Goal: Information Seeking & Learning: Learn about a topic

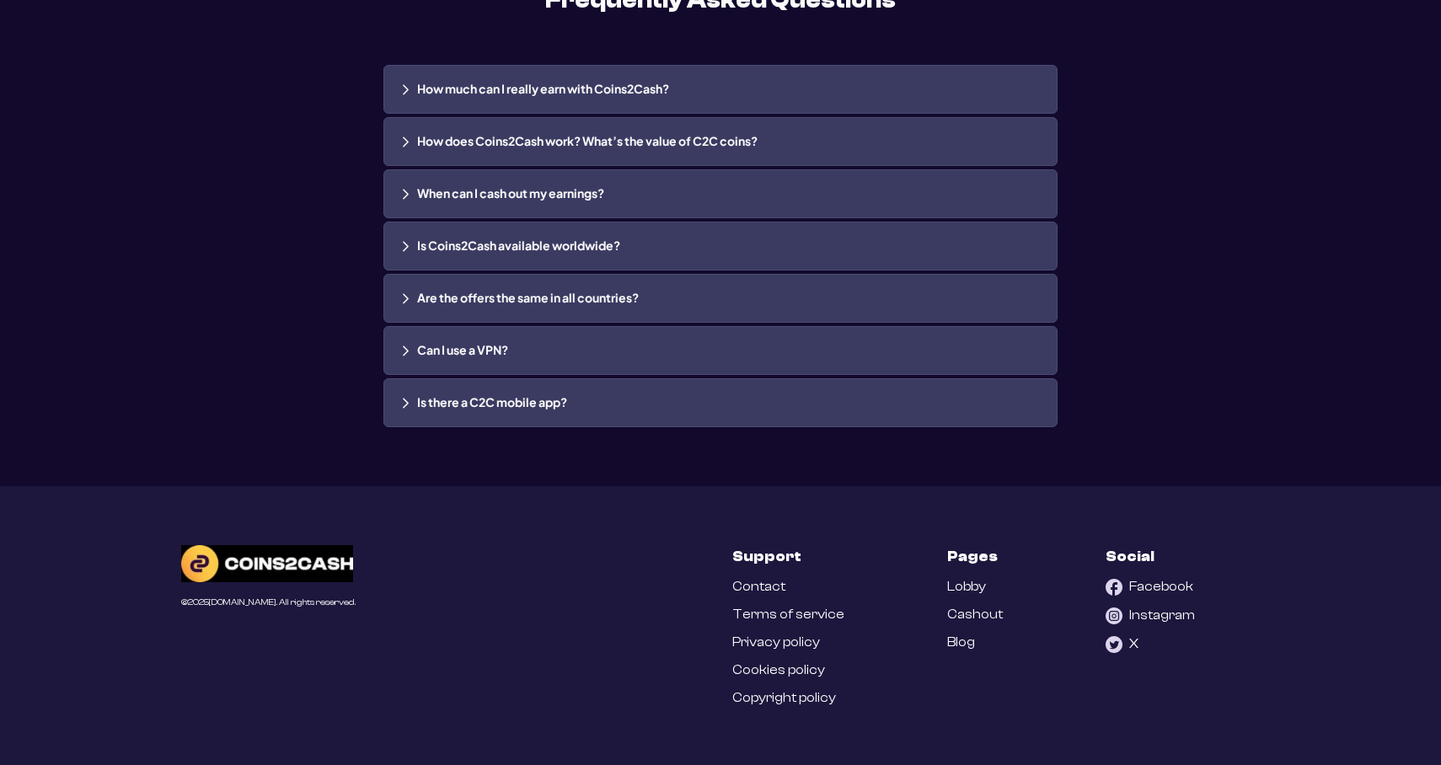
click at [952, 639] on link "Blog" at bounding box center [961, 643] width 28 height 16
